Goal: Information Seeking & Learning: Learn about a topic

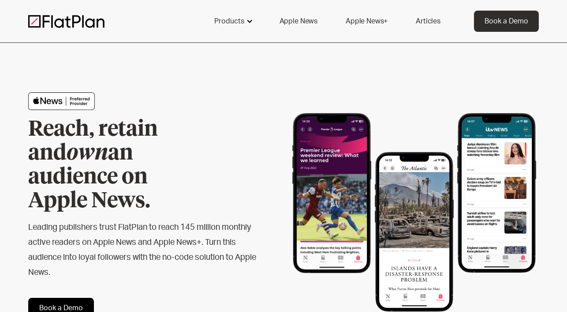
click at [225, 23] on div "Products" at bounding box center [229, 21] width 30 height 11
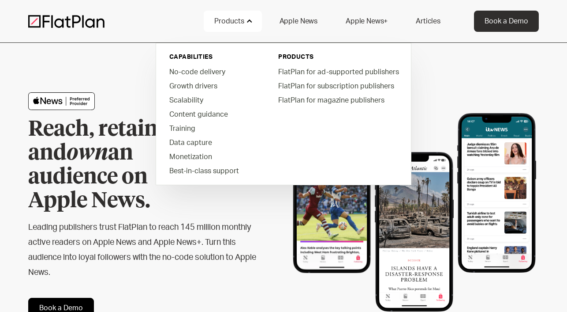
click at [265, 217] on div "Reach, retain and own an audience on Apple News. Leading publishers trust FlatP…" at bounding box center [155, 204] width 255 height 225
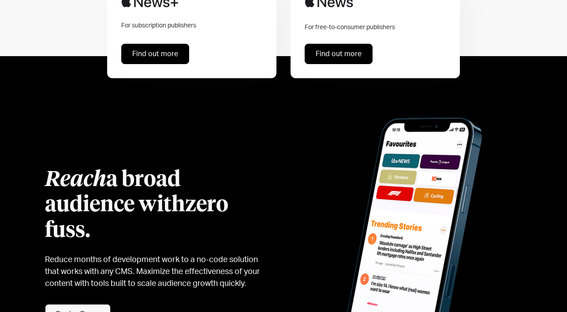
scroll to position [442, 0]
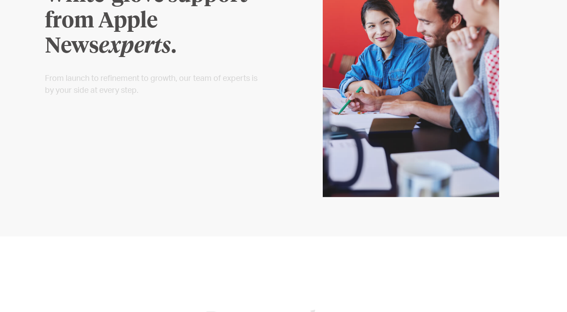
scroll to position [2651, 0]
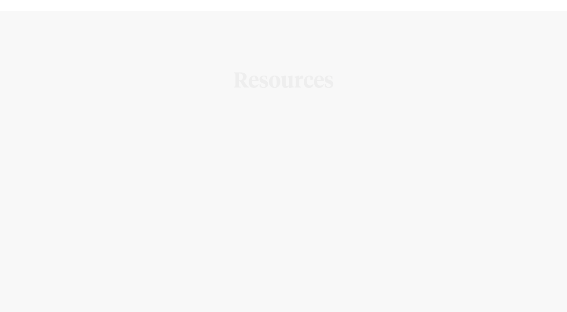
scroll to position [3317, 0]
